Goal: Navigation & Orientation: Find specific page/section

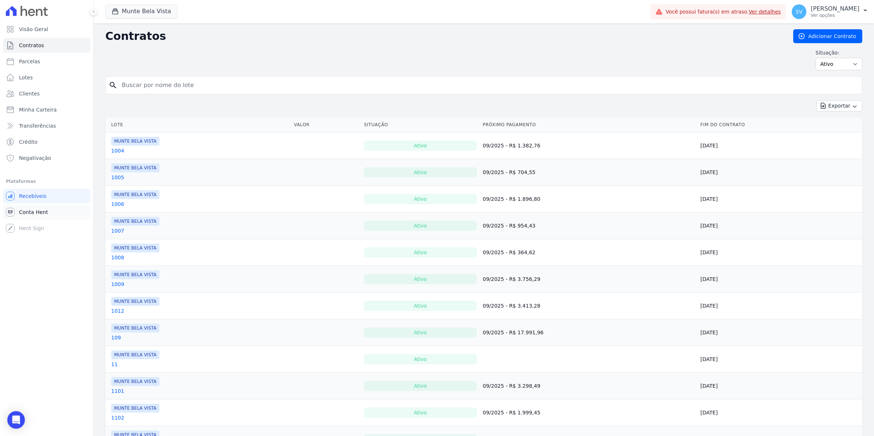
click at [28, 212] on span "Conta Hent" at bounding box center [33, 211] width 29 height 7
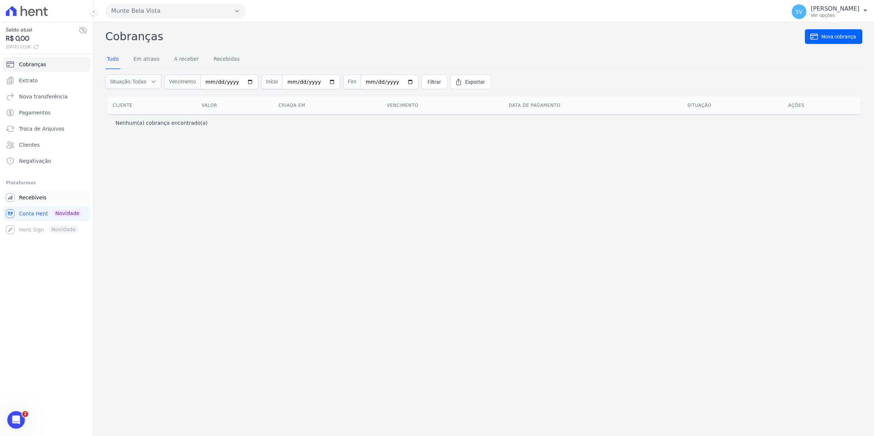
click at [29, 201] on link "Recebíveis" at bounding box center [46, 197] width 87 height 15
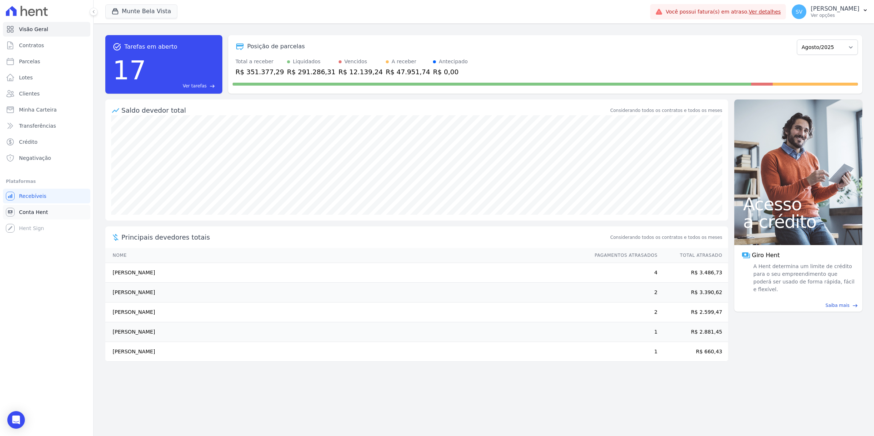
click at [23, 214] on span "Conta Hent" at bounding box center [33, 211] width 29 height 7
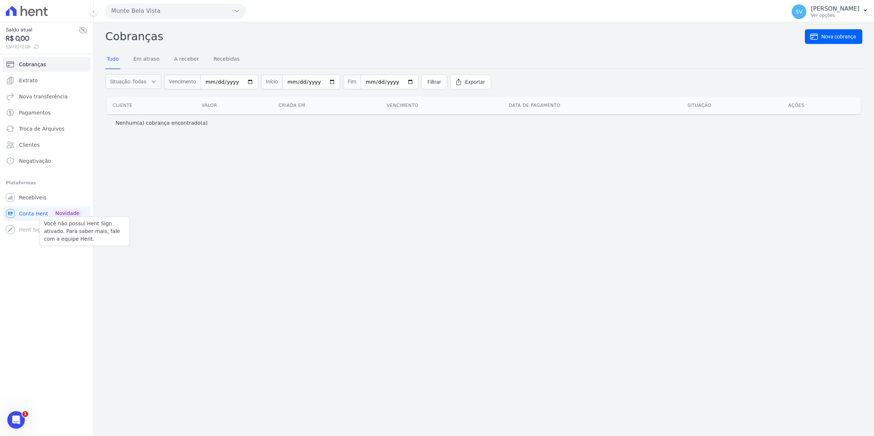
click at [22, 227] on div "Você não possui Hent Sign ativado. Para saber mais, fale com a equipe Hent. Hen…" at bounding box center [46, 229] width 87 height 15
click at [24, 216] on span "Conta Hent" at bounding box center [33, 213] width 29 height 7
click at [26, 201] on span "Recebíveis" at bounding box center [32, 197] width 27 height 7
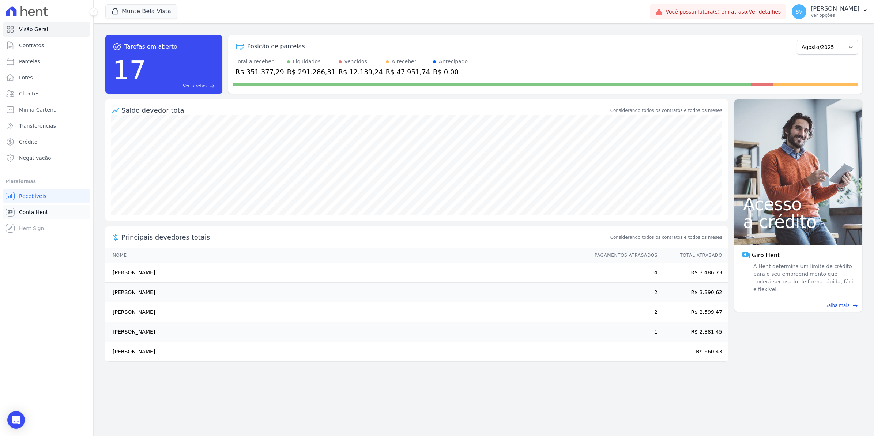
click at [19, 209] on span "Conta Hent" at bounding box center [33, 211] width 29 height 7
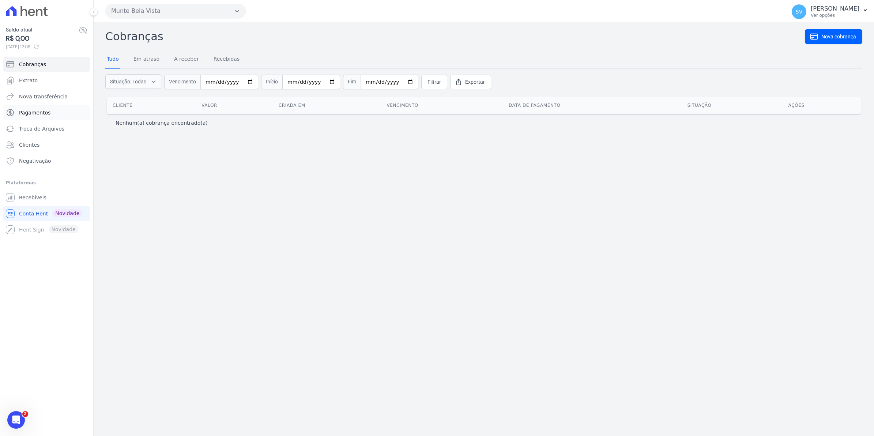
click at [21, 110] on span "Pagamentos" at bounding box center [34, 112] width 31 height 7
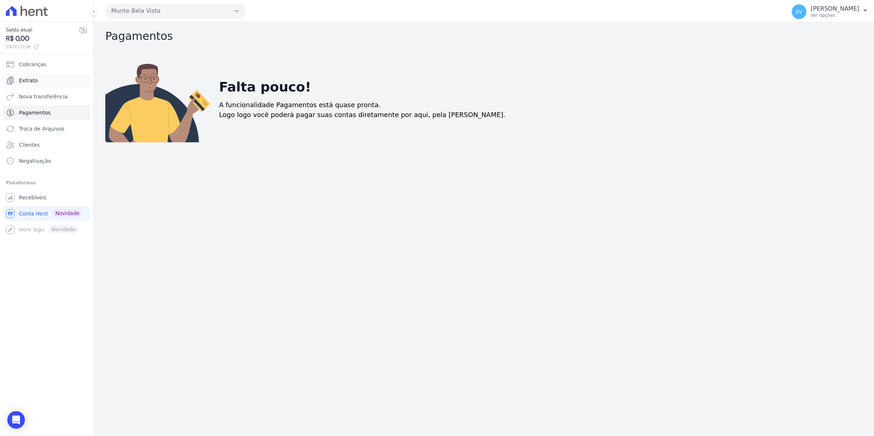
click at [34, 82] on span "Extrato" at bounding box center [28, 80] width 19 height 7
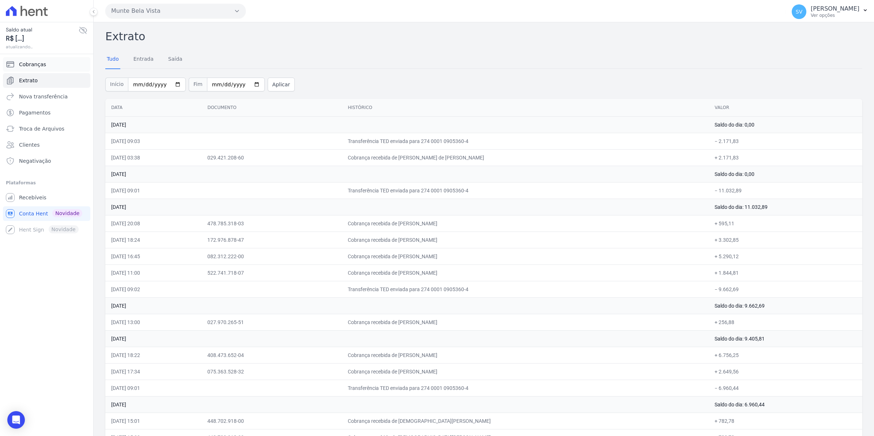
click at [37, 60] on link "Cobranças" at bounding box center [46, 64] width 87 height 15
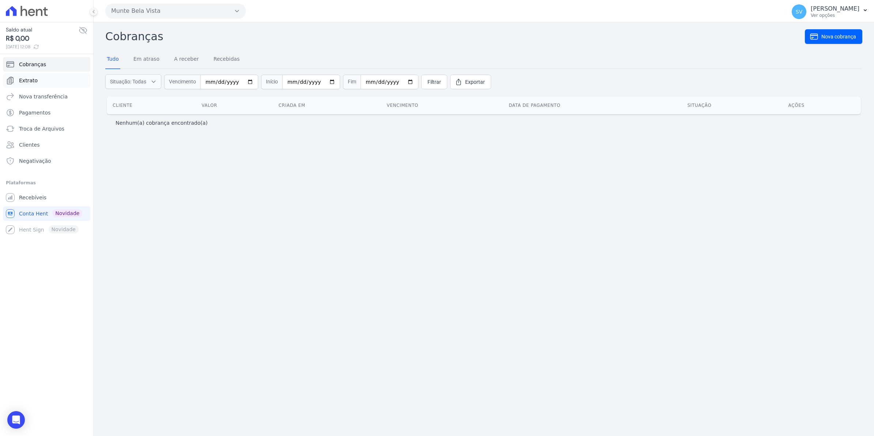
click at [30, 83] on span "Extrato" at bounding box center [28, 80] width 19 height 7
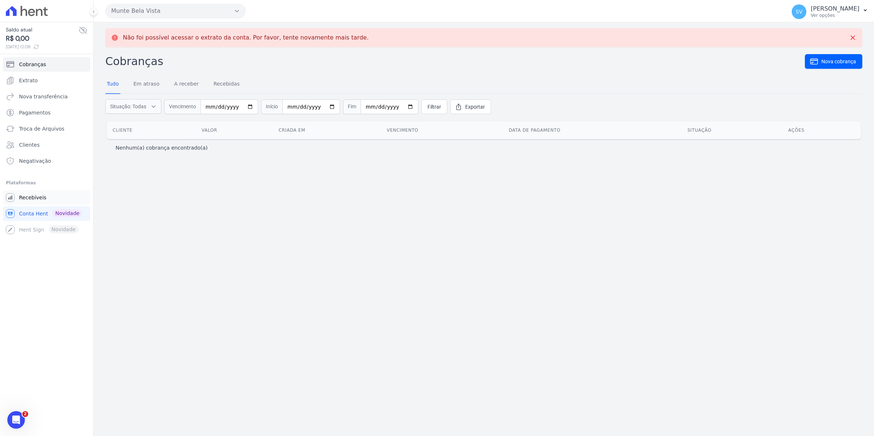
click at [24, 198] on span "Recebíveis" at bounding box center [32, 197] width 27 height 7
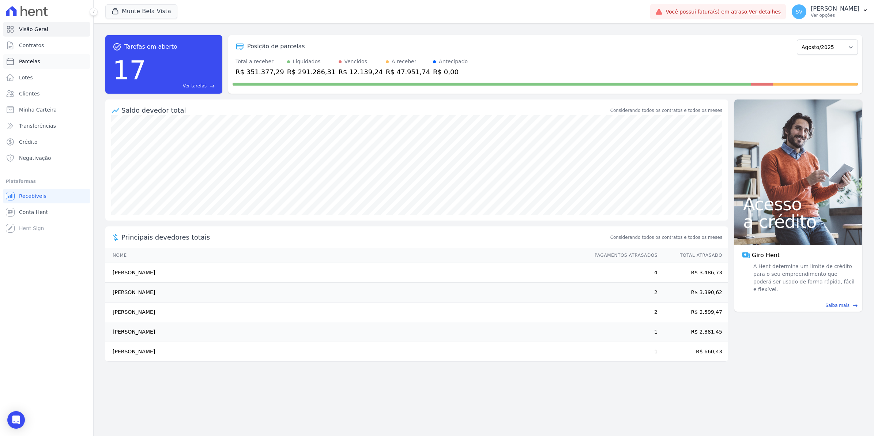
click at [28, 61] on span "Parcelas" at bounding box center [29, 61] width 21 height 7
select select
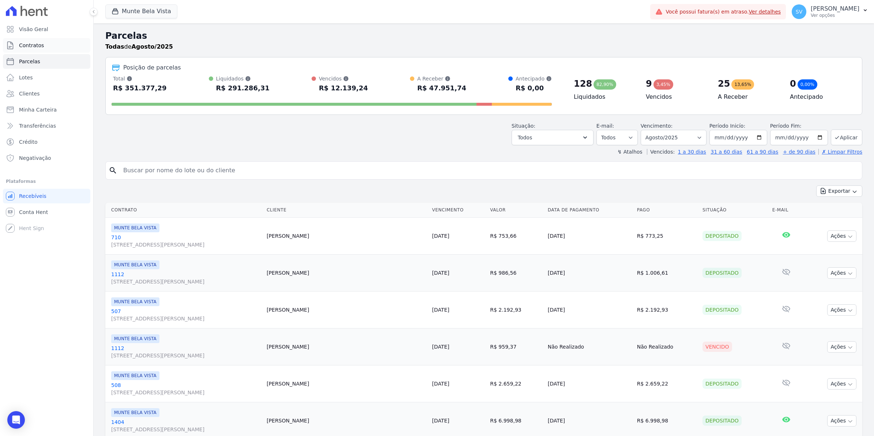
click at [42, 46] on link "Contratos" at bounding box center [46, 45] width 87 height 15
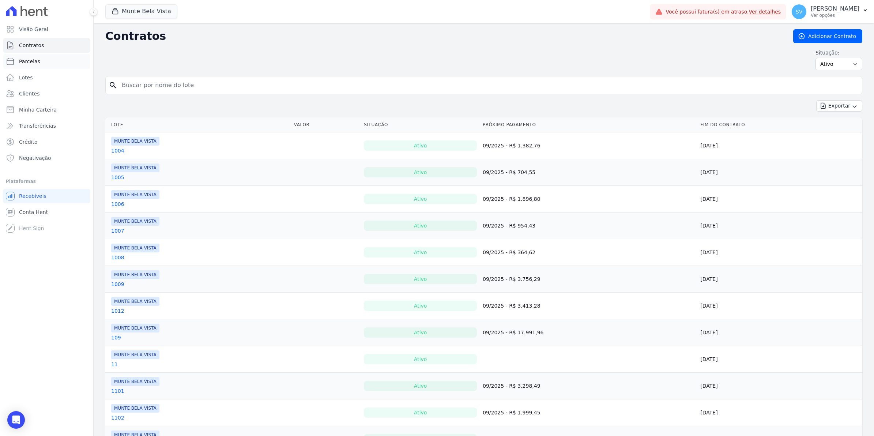
click at [23, 64] on span "Parcelas" at bounding box center [29, 61] width 21 height 7
select select
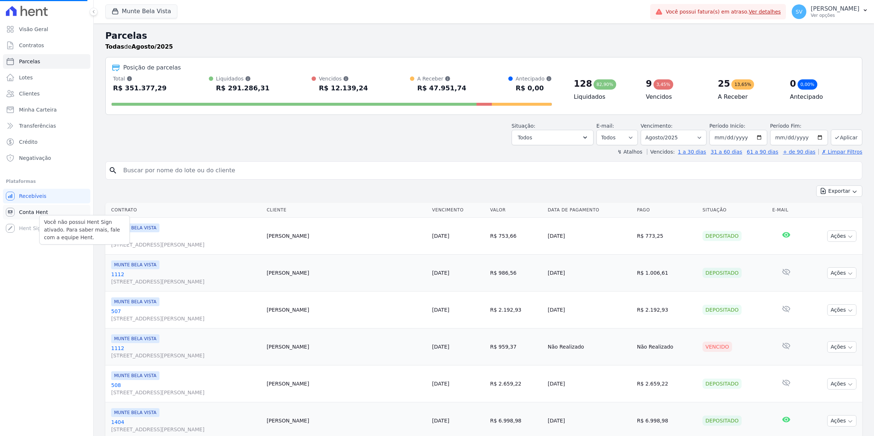
select select
click at [30, 213] on span "Conta Hent" at bounding box center [33, 211] width 29 height 7
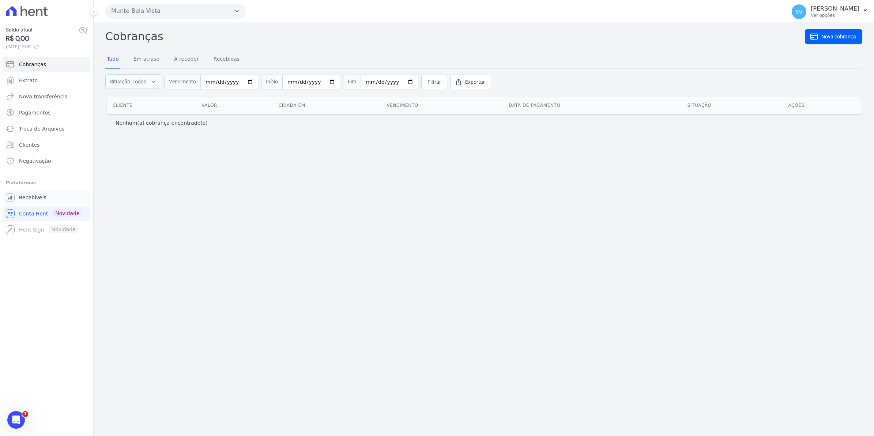
click at [30, 193] on link "Recebíveis" at bounding box center [46, 197] width 87 height 15
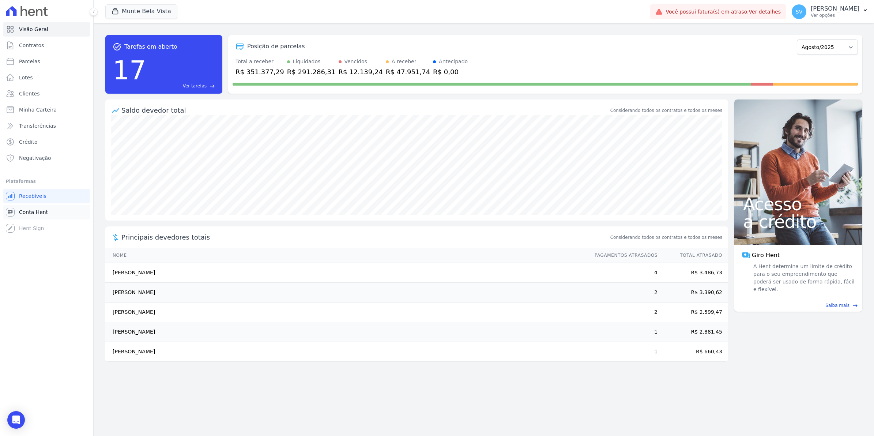
click at [30, 209] on span "Conta Hent" at bounding box center [33, 211] width 29 height 7
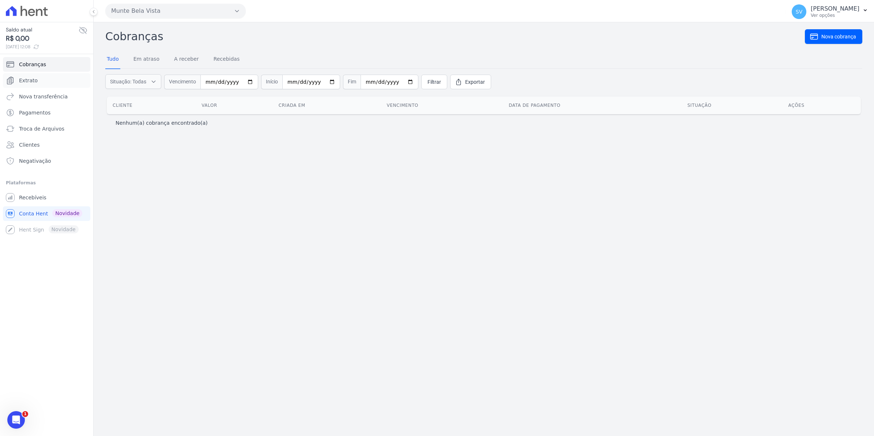
click at [15, 78] on link "Extrato" at bounding box center [46, 80] width 87 height 15
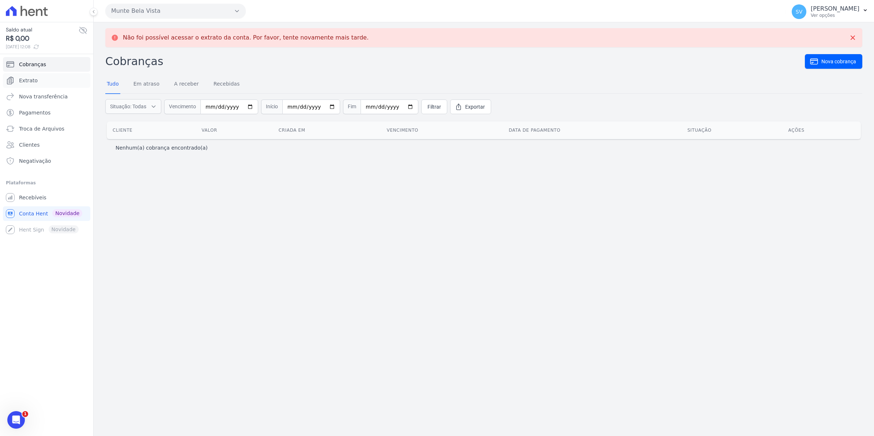
click at [15, 78] on link "Extrato" at bounding box center [46, 80] width 87 height 15
click at [35, 84] on span "Extrato" at bounding box center [28, 80] width 19 height 7
click at [39, 198] on span "Recebíveis" at bounding box center [32, 197] width 27 height 7
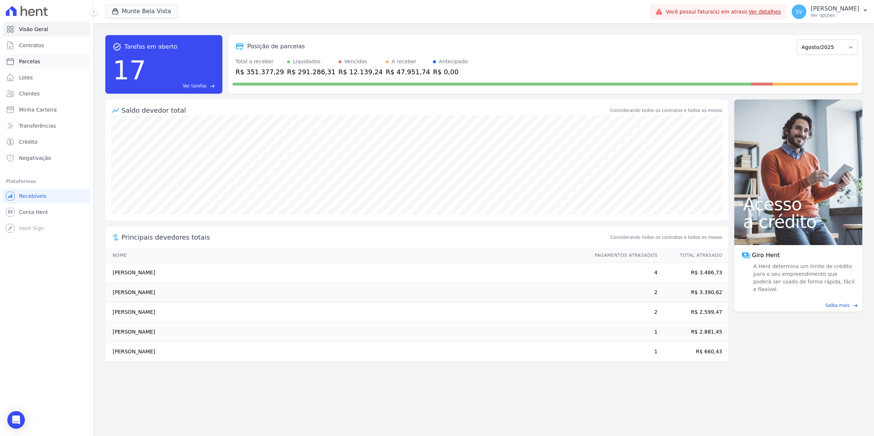
click at [25, 56] on link "Parcelas" at bounding box center [46, 61] width 87 height 15
select select
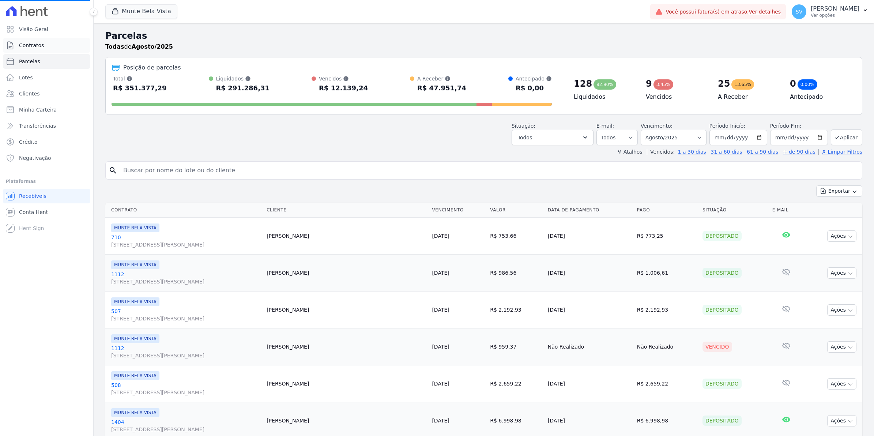
select select
click at [27, 44] on span "Contratos" at bounding box center [31, 45] width 25 height 7
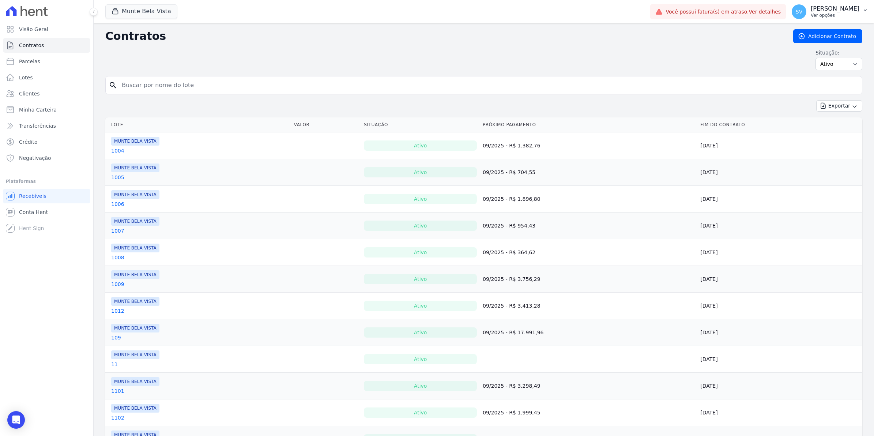
click at [802, 10] on span "SV" at bounding box center [799, 11] width 7 height 5
click at [802, 14] on span "SV" at bounding box center [799, 11] width 7 height 5
click at [39, 63] on link "Parcelas" at bounding box center [46, 61] width 87 height 15
select select
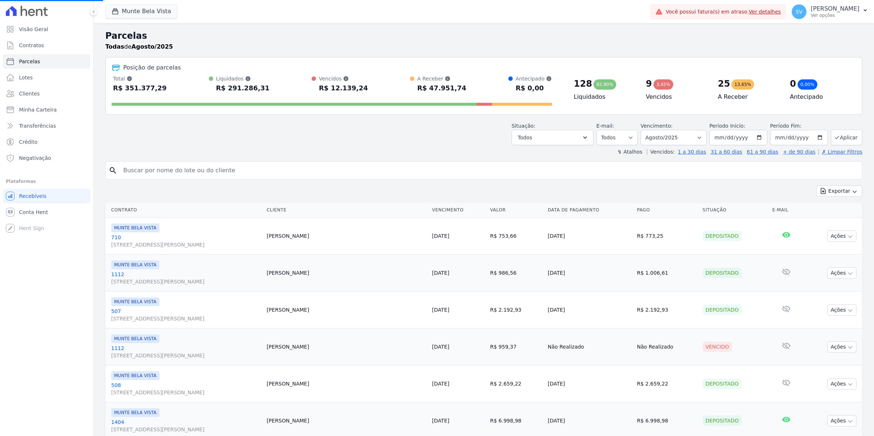
select select
drag, startPoint x: 803, startPoint y: 18, endPoint x: 799, endPoint y: 20, distance: 5.0
click at [802, 19] on div "SV [PERSON_NAME] Ver opções" at bounding box center [826, 11] width 68 height 15
click at [802, 12] on span "SV" at bounding box center [799, 11] width 7 height 5
click at [30, 214] on span "Conta Hent" at bounding box center [33, 211] width 29 height 7
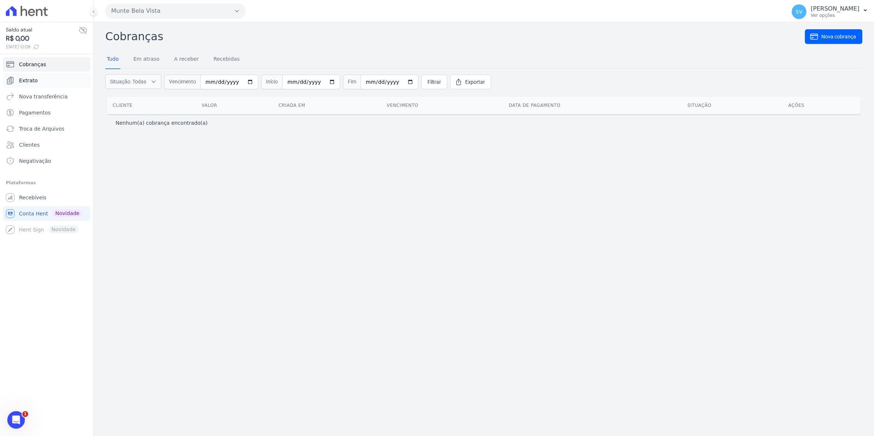
click at [22, 81] on span "Extrato" at bounding box center [28, 80] width 19 height 7
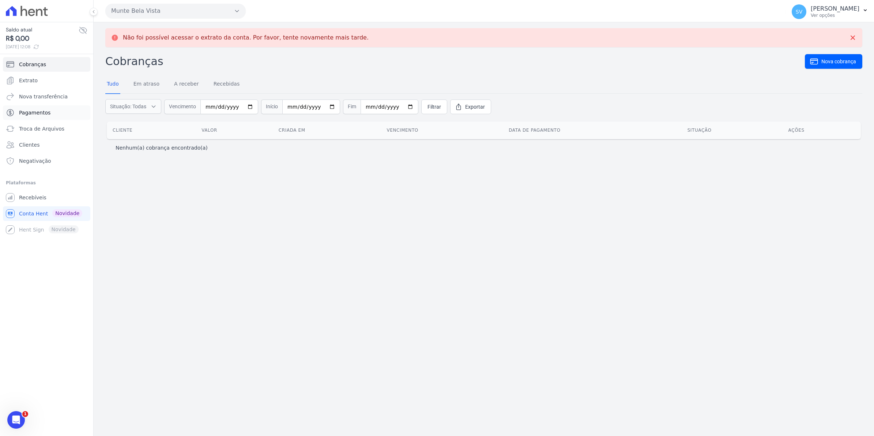
click at [37, 114] on span "Pagamentos" at bounding box center [34, 112] width 31 height 7
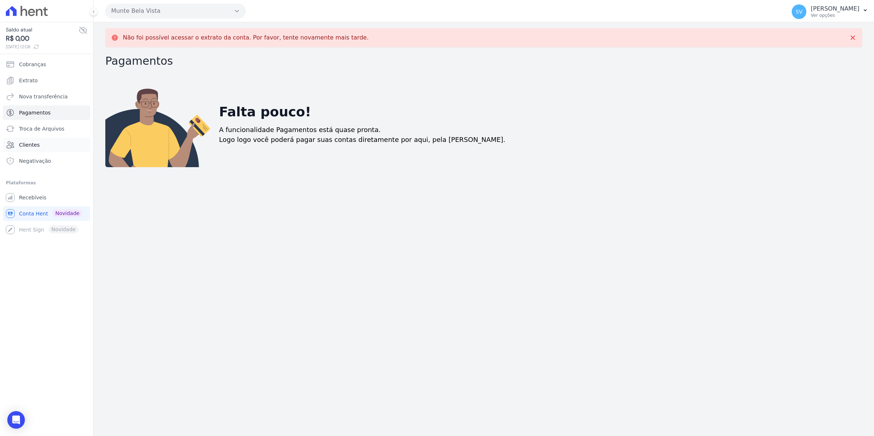
click at [30, 141] on span "Clientes" at bounding box center [29, 144] width 20 height 7
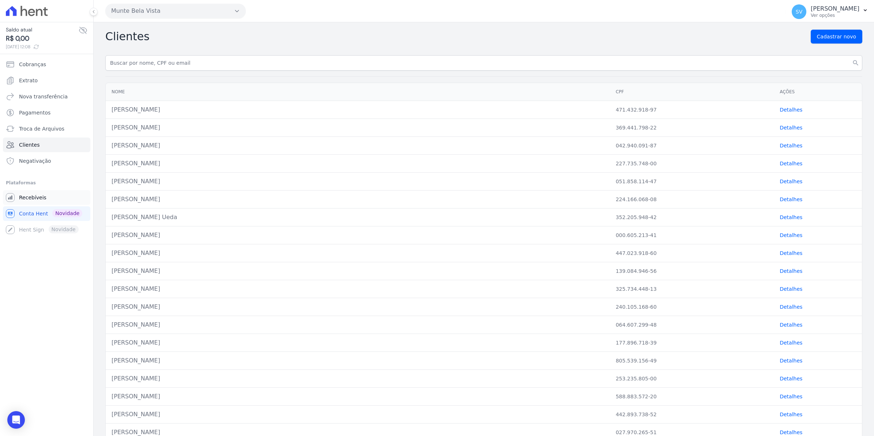
click at [28, 196] on span "Recebíveis" at bounding box center [32, 197] width 27 height 7
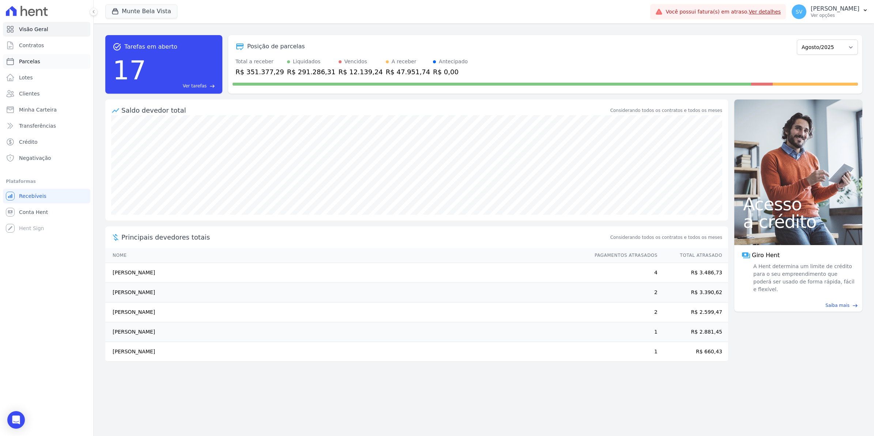
click at [29, 57] on link "Parcelas" at bounding box center [46, 61] width 87 height 15
select select
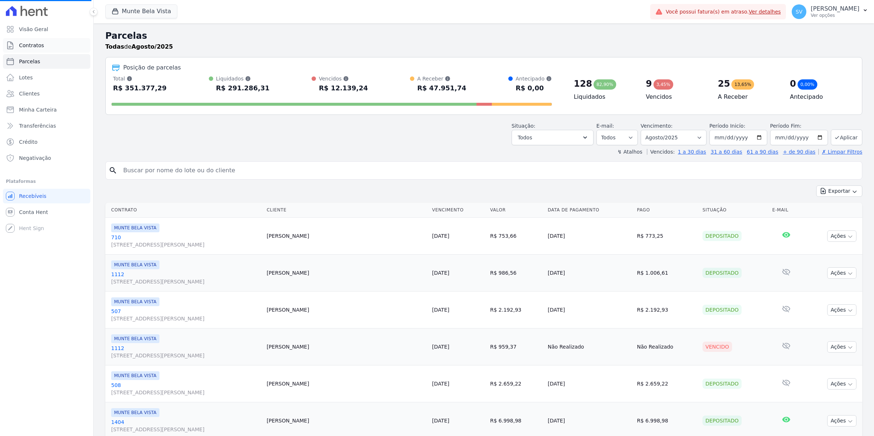
click at [30, 46] on span "Contratos" at bounding box center [31, 45] width 25 height 7
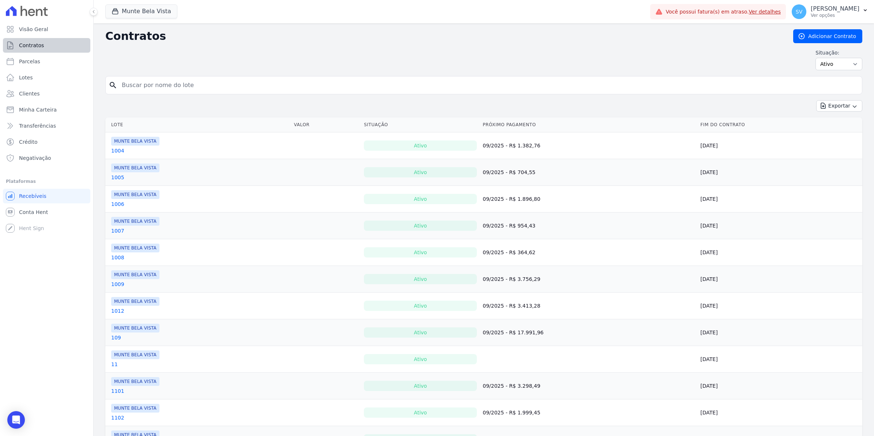
select select
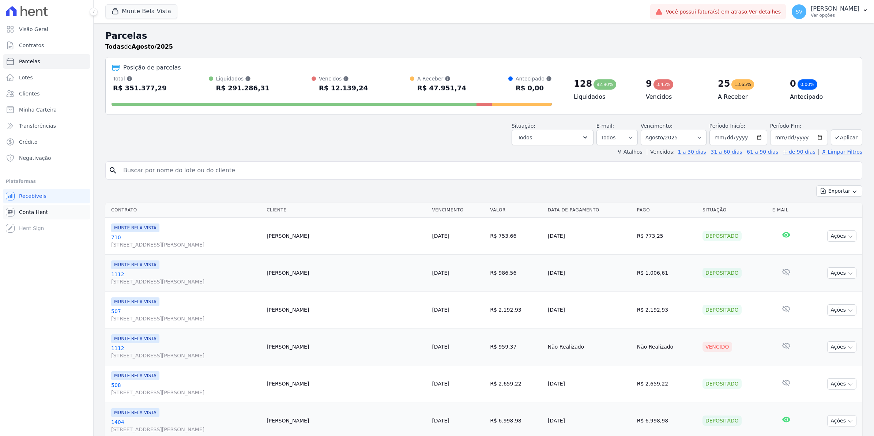
click at [20, 215] on span "Conta Hent" at bounding box center [33, 211] width 29 height 7
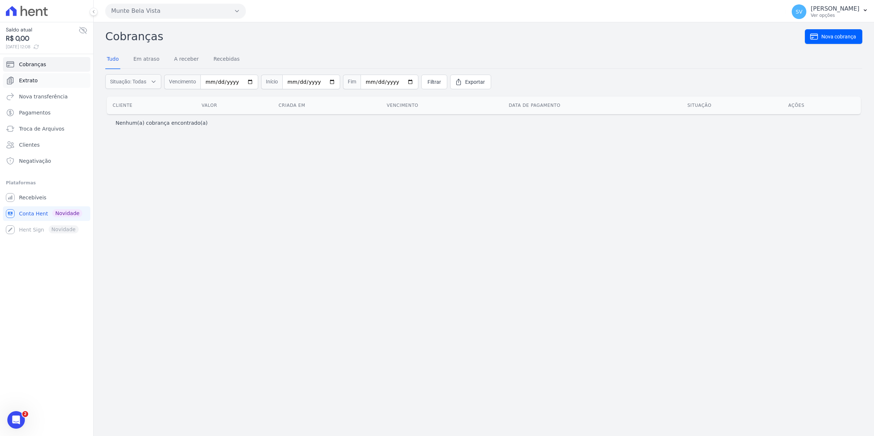
click at [29, 78] on span "Extrato" at bounding box center [28, 80] width 19 height 7
